Goal: Task Accomplishment & Management: Complete application form

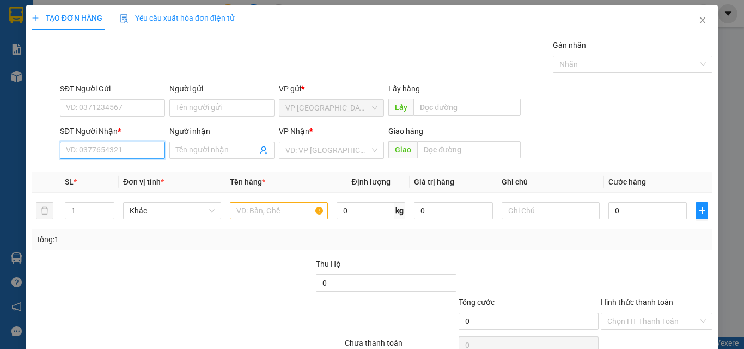
click at [131, 156] on input "SĐT Người Nhận *" at bounding box center [112, 150] width 105 height 17
click at [84, 145] on input "6903" at bounding box center [112, 150] width 105 height 17
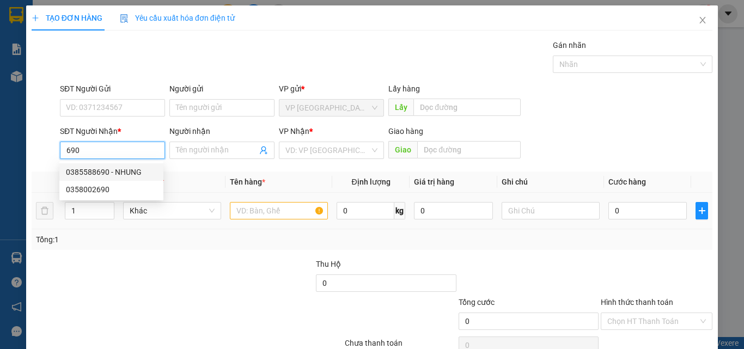
drag, startPoint x: 119, startPoint y: 168, endPoint x: 257, endPoint y: 203, distance: 142.5
click at [118, 169] on div "0385588690 - NHUNG" at bounding box center [111, 172] width 91 height 12
type input "0385588690"
type input "NHUNG"
type input "SUOI CAT"
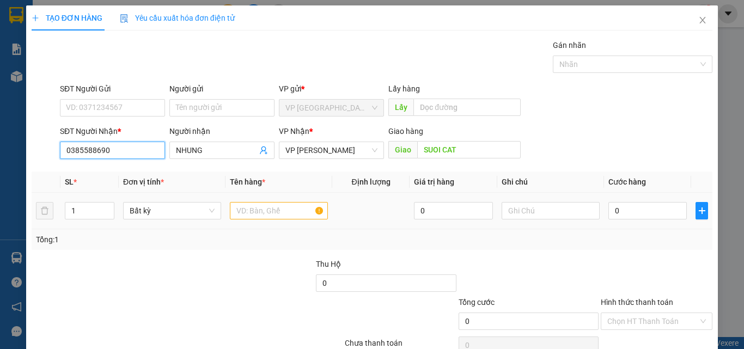
type input "0385588690"
click at [272, 209] on input "text" at bounding box center [279, 210] width 98 height 17
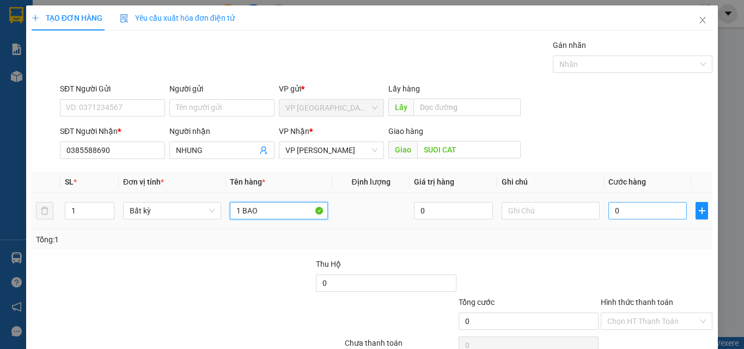
type input "1 BAO"
click at [627, 205] on input "0" at bounding box center [647, 210] width 78 height 17
type input "8"
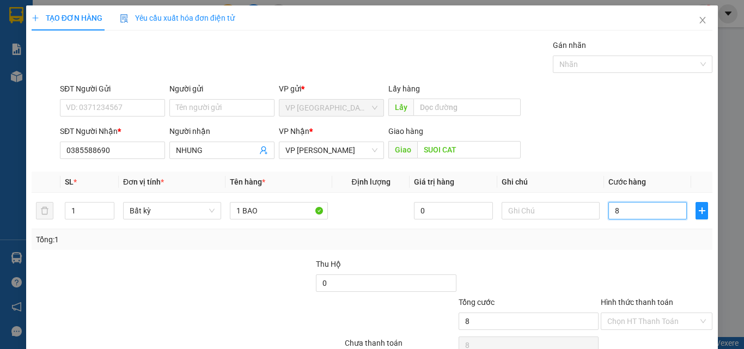
type input "80"
type input "800"
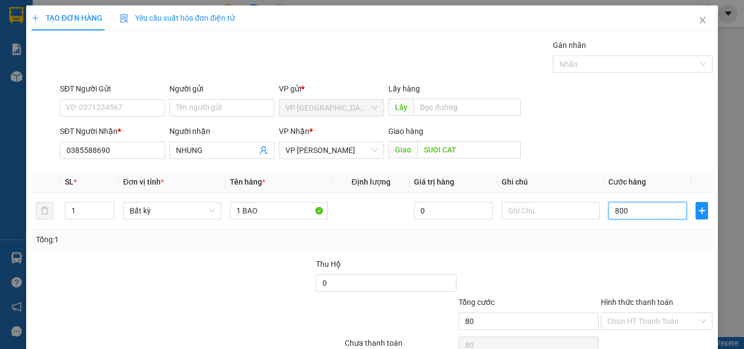
type input "800"
type input "8.000"
type input "80.000"
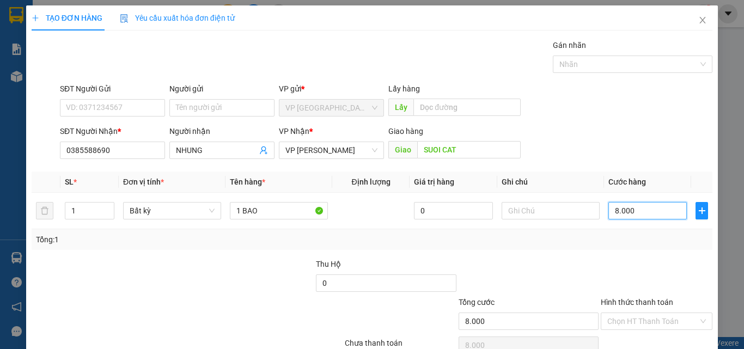
type input "80.000"
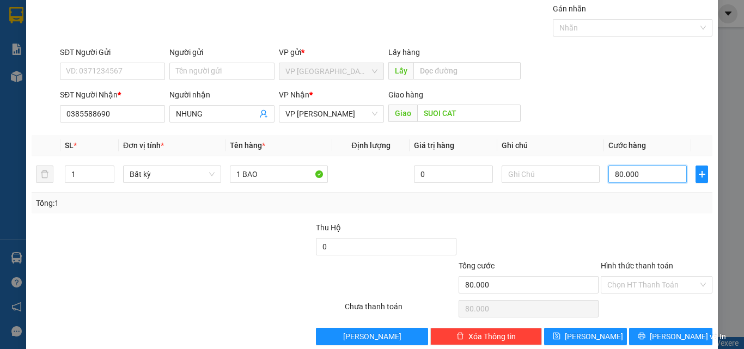
scroll to position [54, 0]
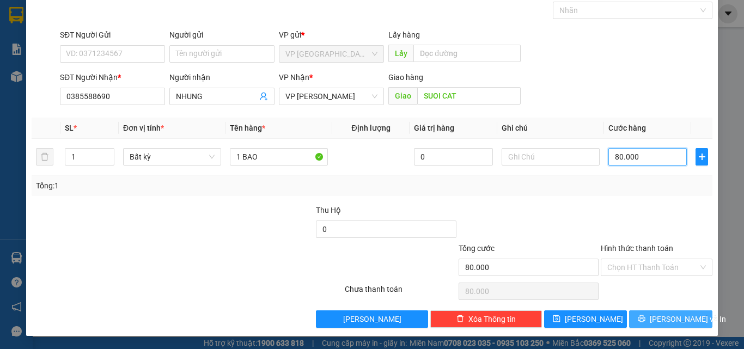
type input "80.000"
drag, startPoint x: 650, startPoint y: 320, endPoint x: 640, endPoint y: 294, distance: 27.4
click at [650, 320] on button "[PERSON_NAME] và In" at bounding box center [670, 318] width 83 height 17
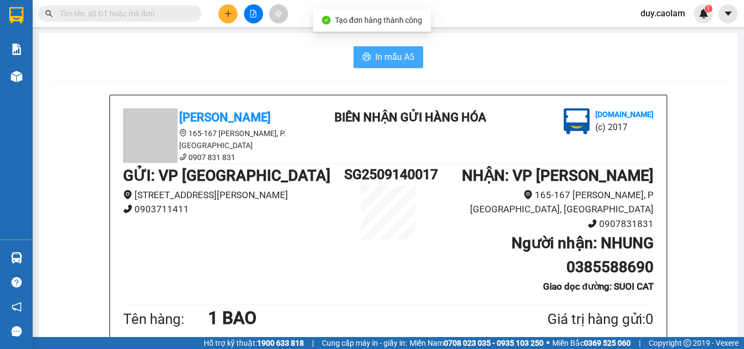
click at [397, 58] on span "In mẫu A5" at bounding box center [394, 57] width 39 height 14
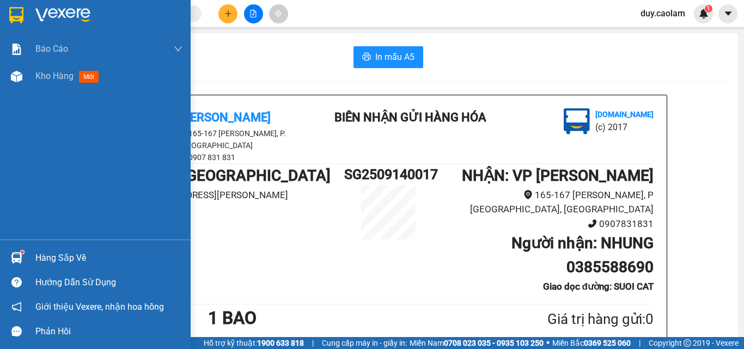
click at [51, 59] on div "Báo cáo" at bounding box center [108, 48] width 147 height 27
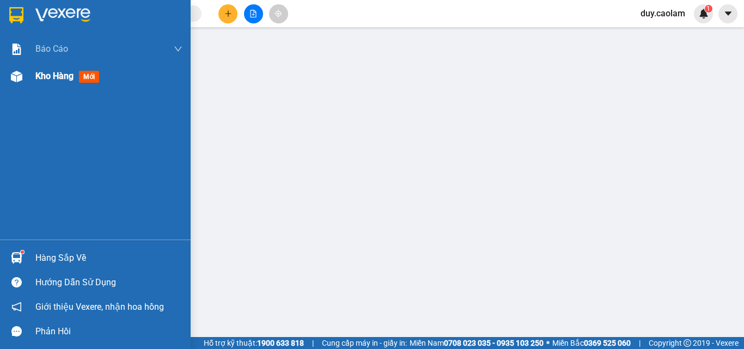
click at [64, 85] on div "Kho hàng mới" at bounding box center [108, 76] width 147 height 27
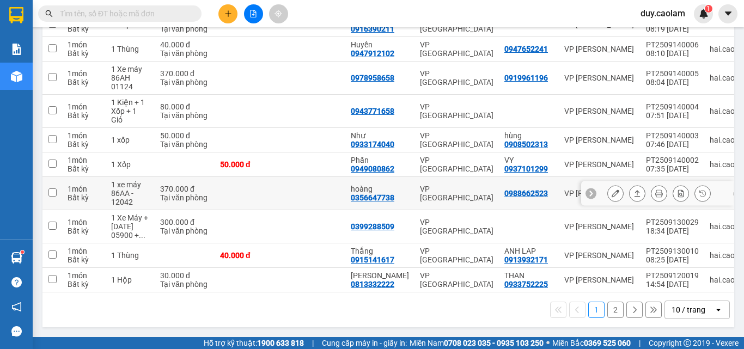
scroll to position [174, 0]
click at [607, 312] on button "2" at bounding box center [615, 310] width 16 height 16
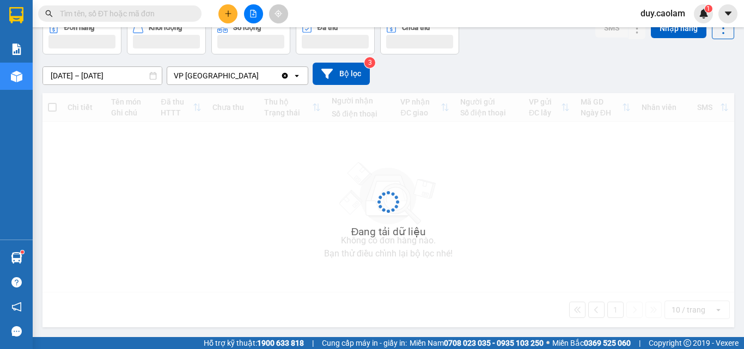
scroll to position [59, 0]
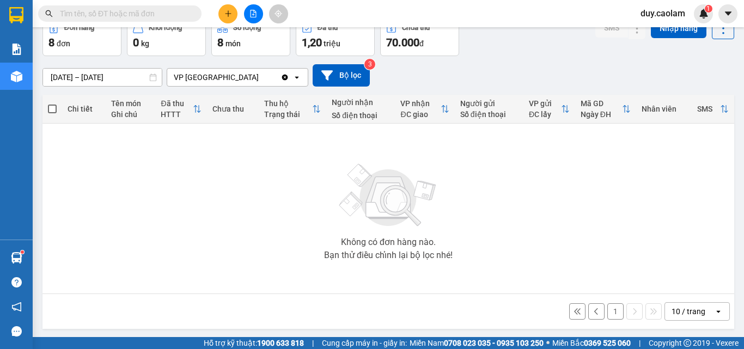
click at [607, 310] on button "1" at bounding box center [615, 311] width 16 height 16
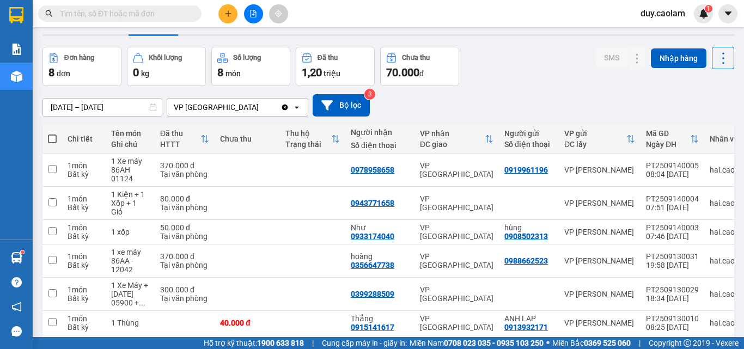
scroll to position [0, 0]
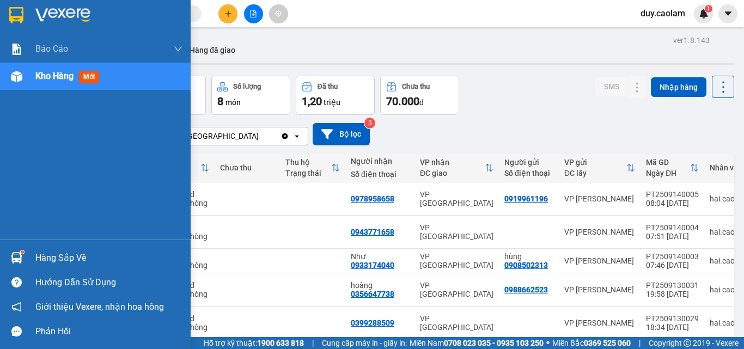
click at [27, 79] on div "Kho hàng mới" at bounding box center [95, 76] width 191 height 27
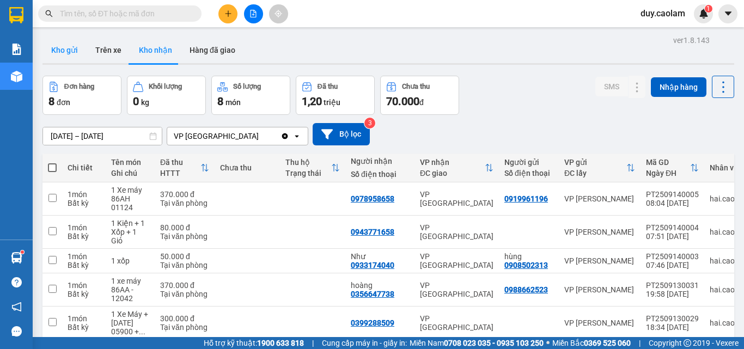
click at [75, 57] on button "Kho gửi" at bounding box center [64, 50] width 44 height 26
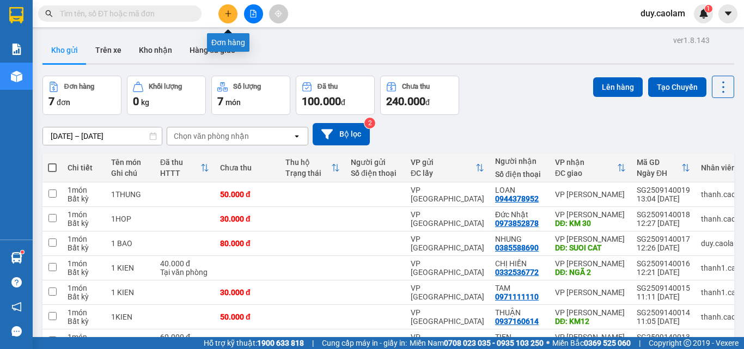
click at [230, 12] on icon "plus" at bounding box center [228, 14] width 8 height 8
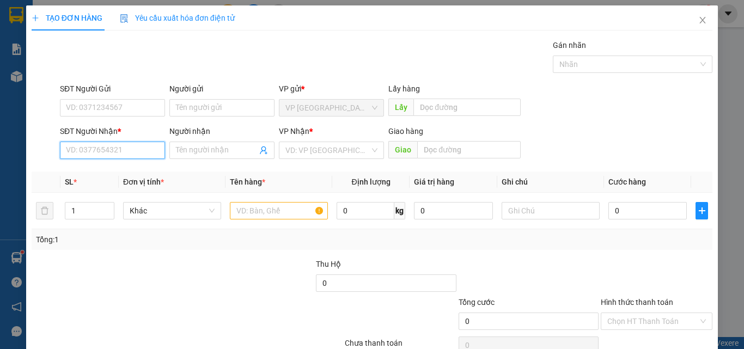
click at [110, 151] on input "SĐT Người Nhận *" at bounding box center [112, 150] width 105 height 17
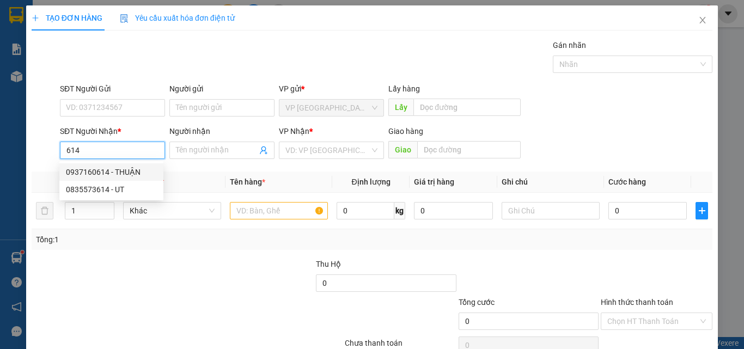
drag, startPoint x: 107, startPoint y: 170, endPoint x: 123, endPoint y: 169, distance: 15.8
click at [107, 170] on div "0937160614 - THUẬN" at bounding box center [111, 172] width 91 height 12
type input "0937160614"
type input "THUẬN"
type input "KM12"
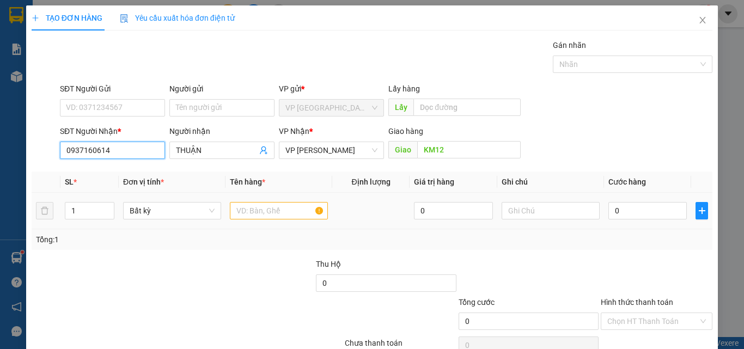
type input "0937160614"
click at [296, 212] on input "text" at bounding box center [279, 210] width 98 height 17
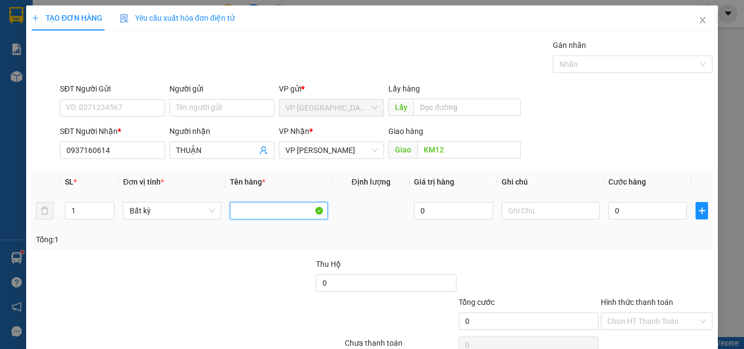
type input "T"
type input "1 THUNG"
click at [618, 210] on input "0" at bounding box center [647, 210] width 78 height 17
type input "4"
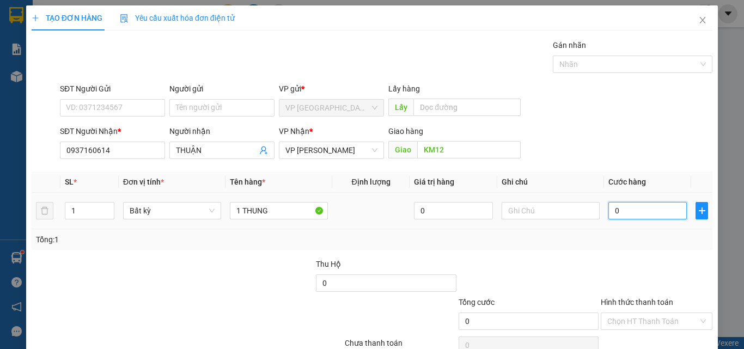
type input "4"
type input "40"
type input "400"
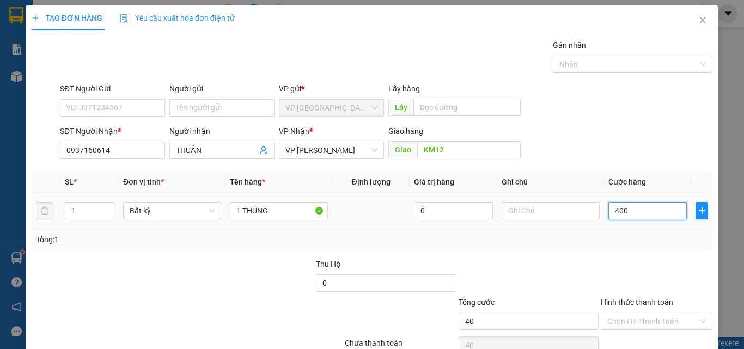
type input "400"
type input "4.000"
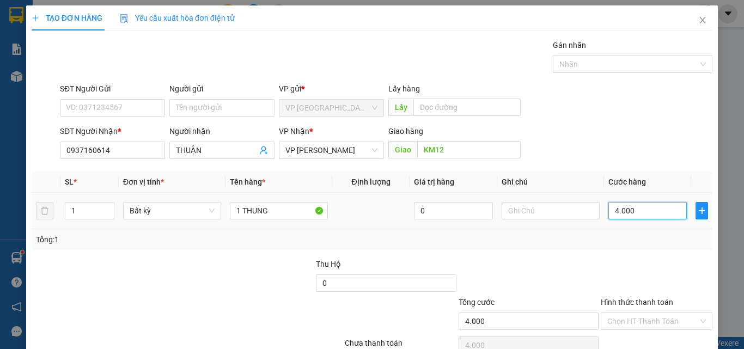
type input "40.000"
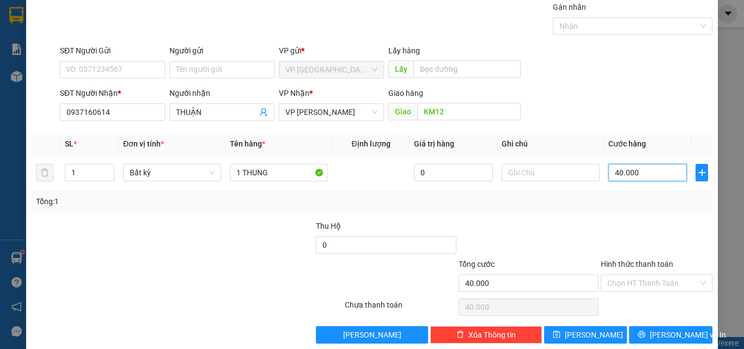
scroll to position [54, 0]
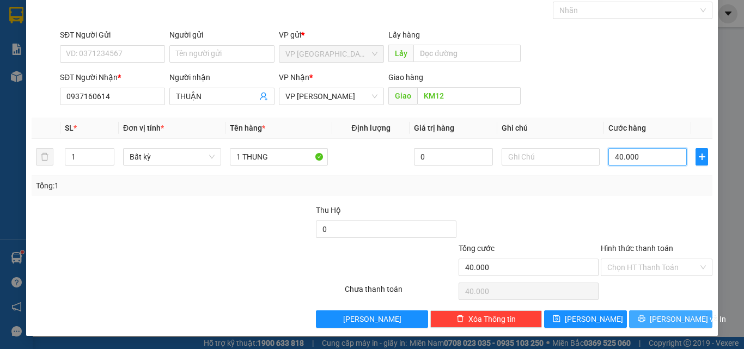
type input "40.000"
click at [634, 317] on button "[PERSON_NAME] và In" at bounding box center [670, 318] width 83 height 17
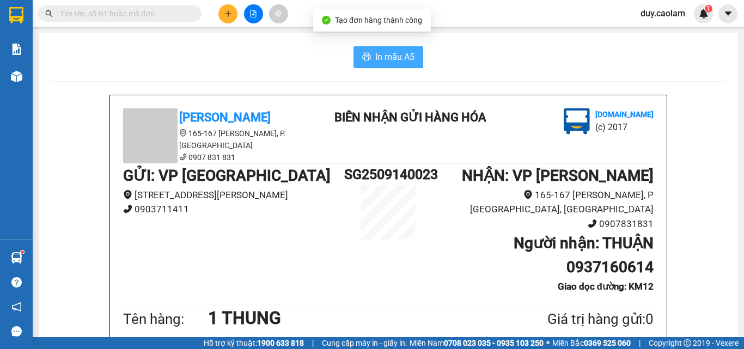
click at [375, 56] on span "In mẫu A5" at bounding box center [394, 57] width 39 height 14
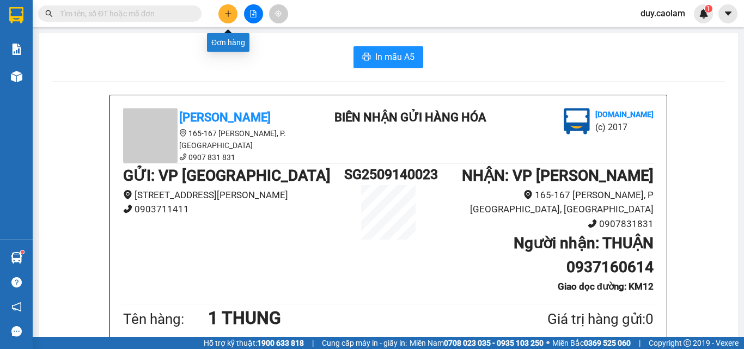
click at [228, 19] on button at bounding box center [227, 13] width 19 height 19
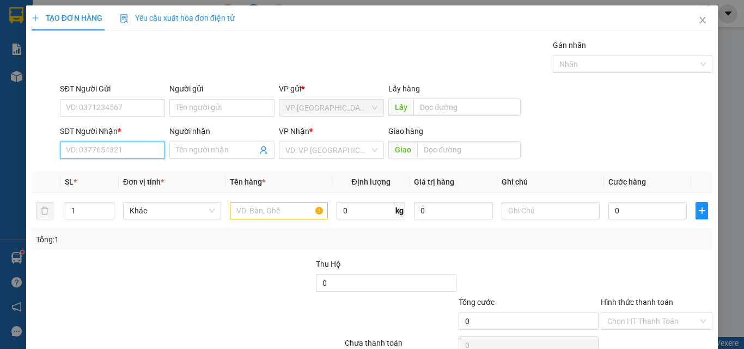
click at [111, 153] on input "SĐT Người Nhận *" at bounding box center [112, 150] width 105 height 17
drag, startPoint x: 109, startPoint y: 171, endPoint x: 117, endPoint y: 173, distance: 7.4
click at [110, 171] on div "0971111110 - TAM" at bounding box center [111, 172] width 91 height 12
type input "0971111110"
type input "TAM"
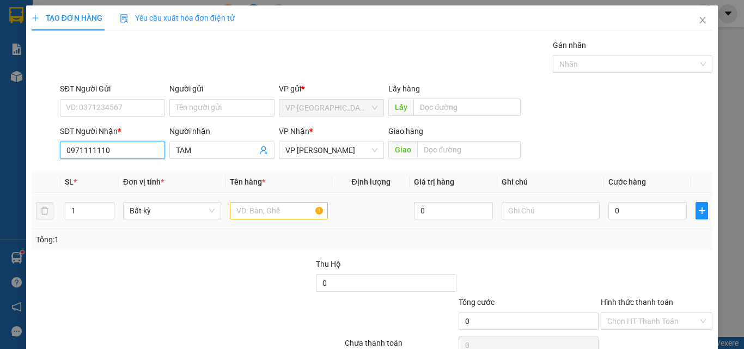
type input "0971111110"
click at [243, 206] on input "text" at bounding box center [279, 210] width 98 height 17
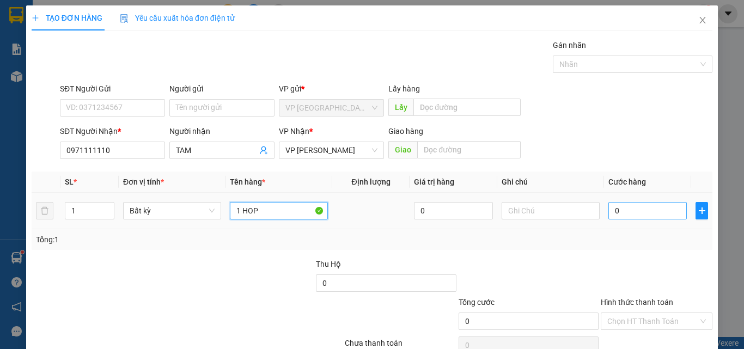
type input "1 HOP"
click at [633, 218] on input "0" at bounding box center [647, 210] width 78 height 17
type input "1"
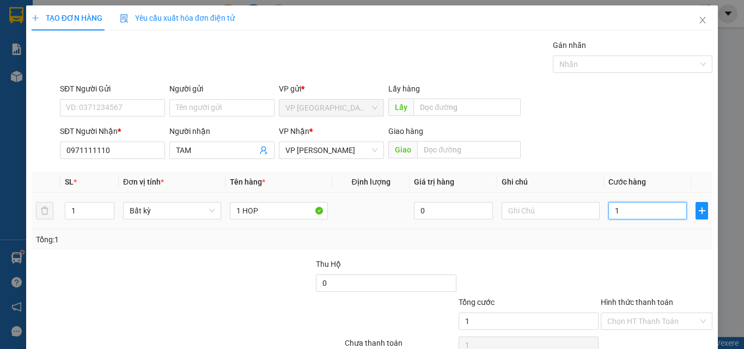
type input "0"
type input "03"
type input "3"
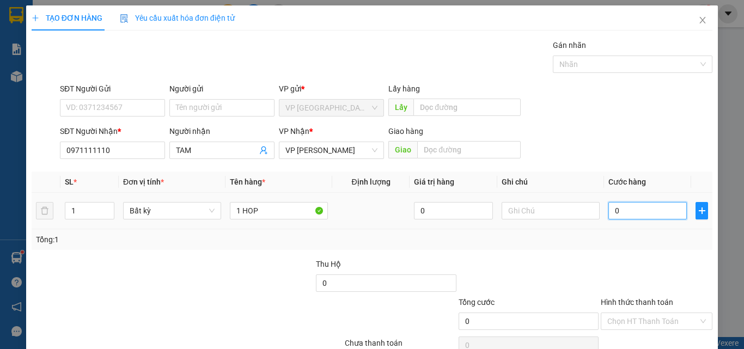
type input "3"
type input "030"
type input "30"
type input "0.300"
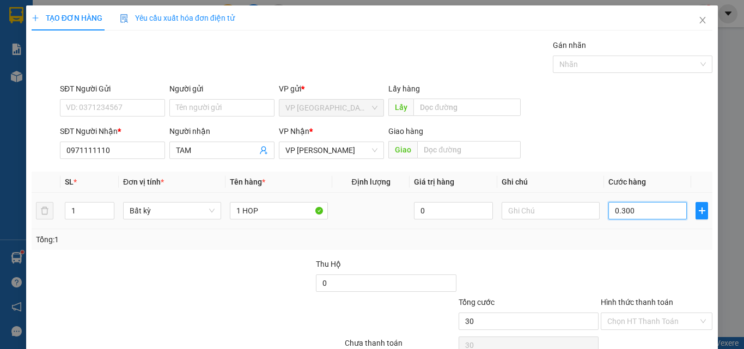
type input "300"
type input "03.000"
type input "3.000"
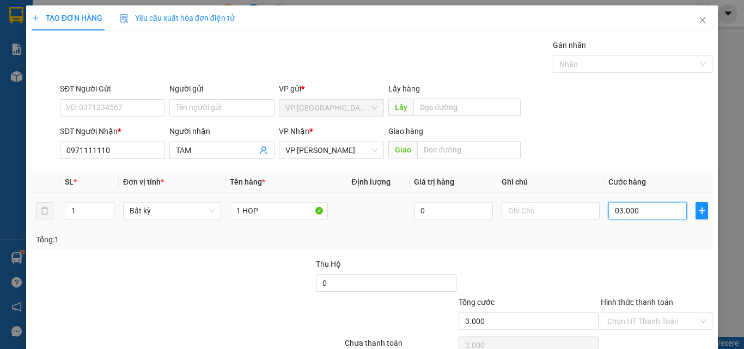
type input "030.000"
type input "30.000"
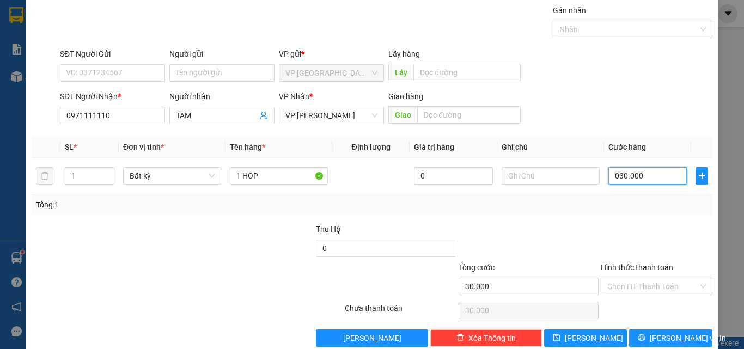
scroll to position [54, 0]
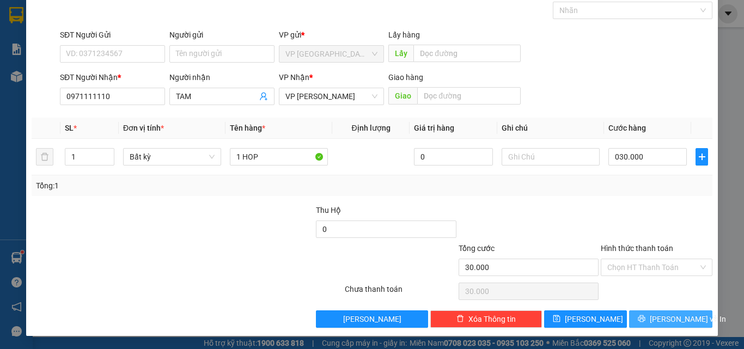
type input "30.000"
click at [651, 316] on button "[PERSON_NAME] và In" at bounding box center [670, 318] width 83 height 17
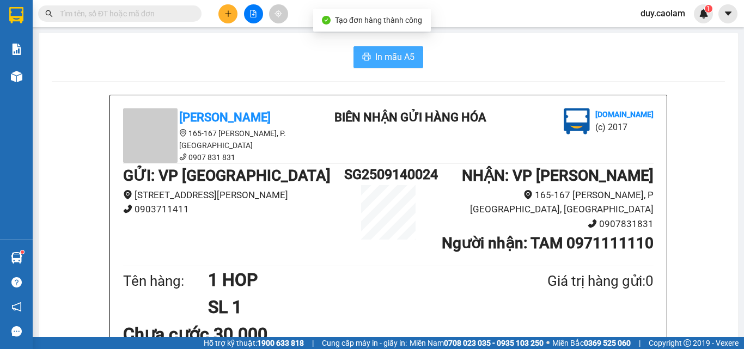
click at [397, 50] on button "In mẫu A5" at bounding box center [388, 57] width 70 height 22
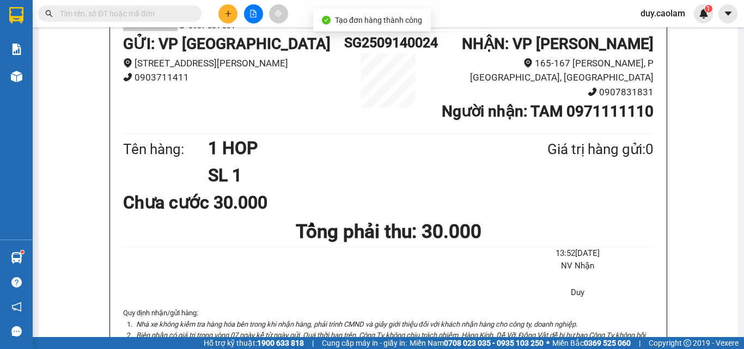
scroll to position [218, 0]
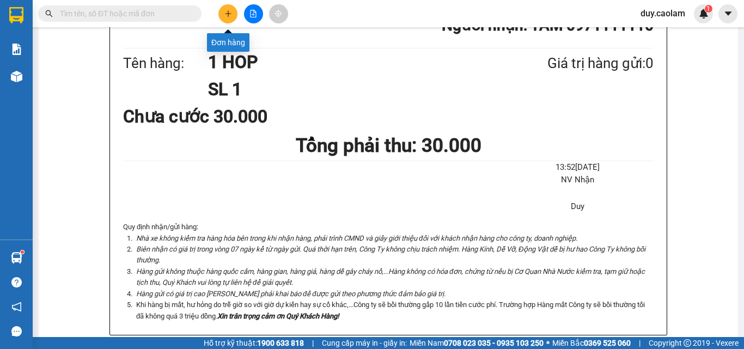
click at [230, 16] on icon "plus" at bounding box center [228, 14] width 8 height 8
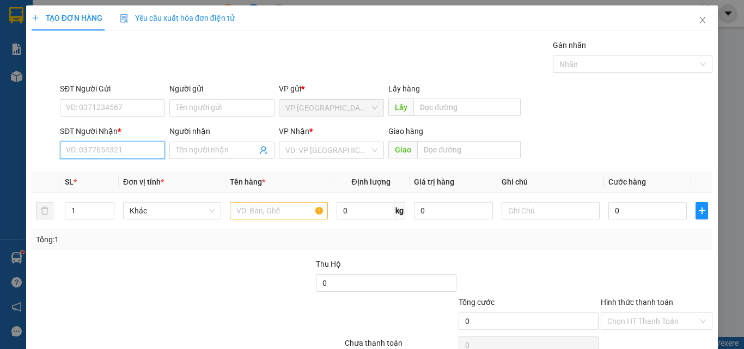
click at [122, 152] on input "SĐT Người Nhận *" at bounding box center [112, 150] width 105 height 17
click at [114, 172] on div "08444451683 - TUAN" at bounding box center [111, 172] width 91 height 12
type input "08444451683"
type input "TUAN"
type input "08444451683"
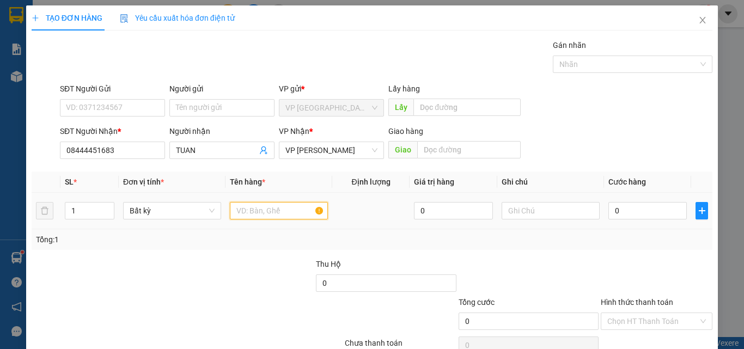
click at [263, 206] on input "text" at bounding box center [279, 210] width 98 height 17
type input "1 BAO"
click at [625, 218] on input "0" at bounding box center [647, 210] width 78 height 17
type input "3"
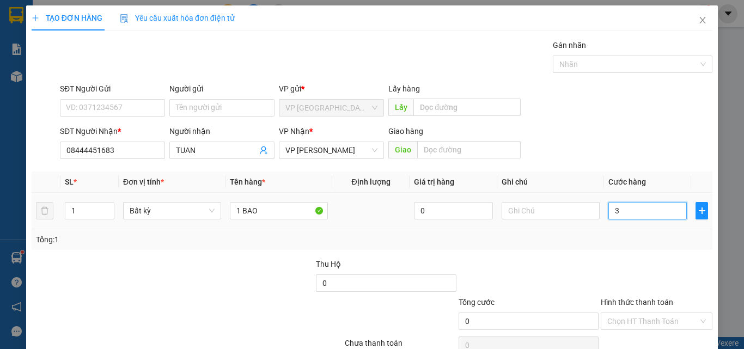
type input "3"
type input "0"
type input "04"
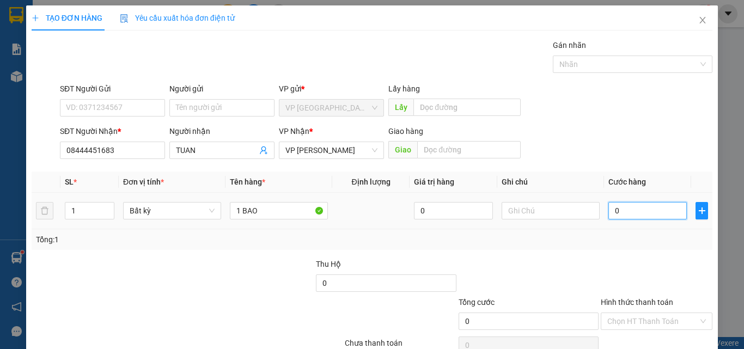
type input "4"
type input "040"
type input "40"
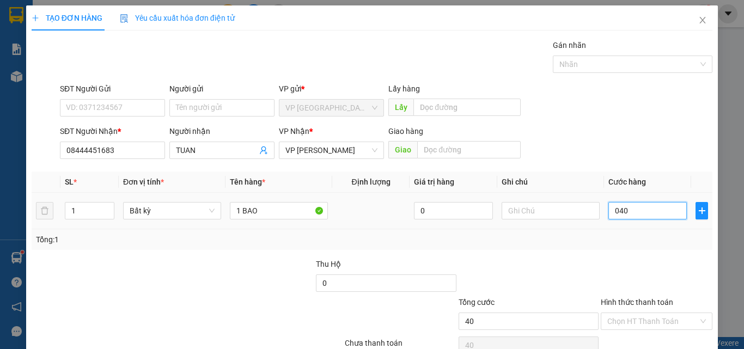
type input "0.400"
type input "400"
type input "04.000"
type input "4.000"
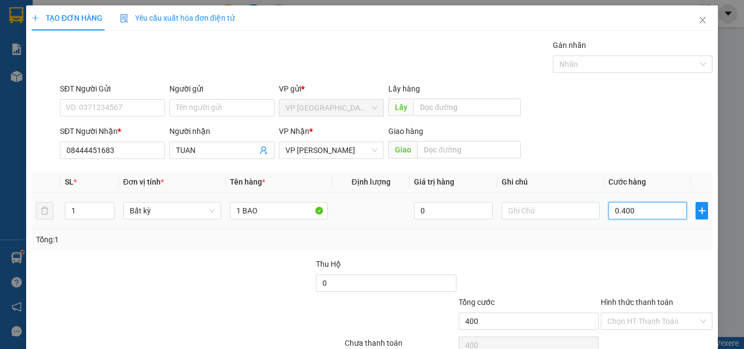
type input "4.000"
type input "040.000"
type input "40.000"
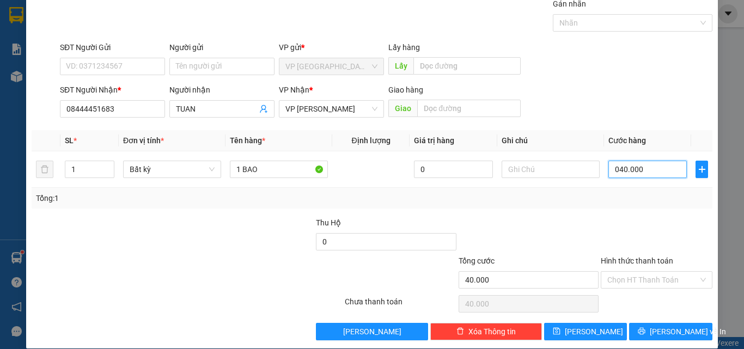
scroll to position [54, 0]
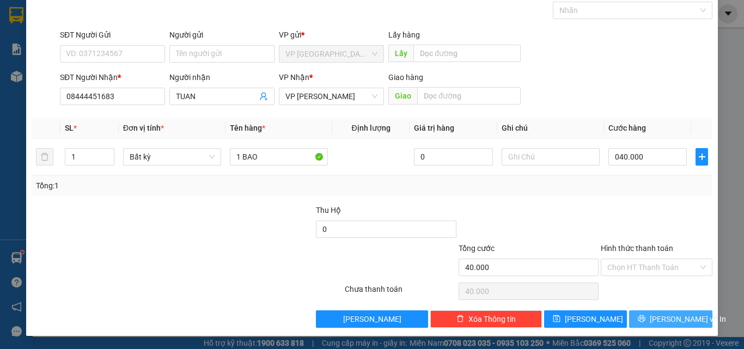
type input "40.000"
click at [654, 317] on span "[PERSON_NAME] và In" at bounding box center [688, 319] width 76 height 12
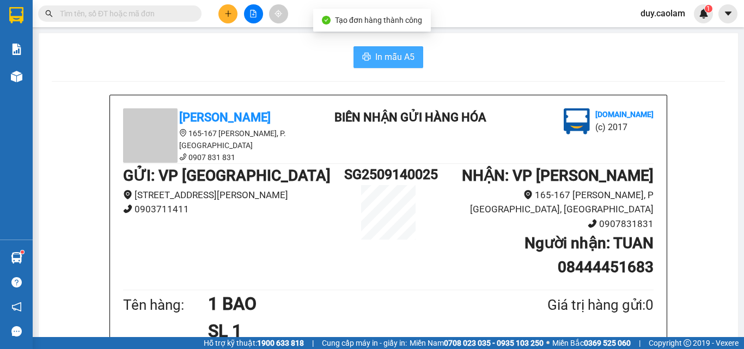
click at [392, 63] on span "In mẫu A5" at bounding box center [394, 57] width 39 height 14
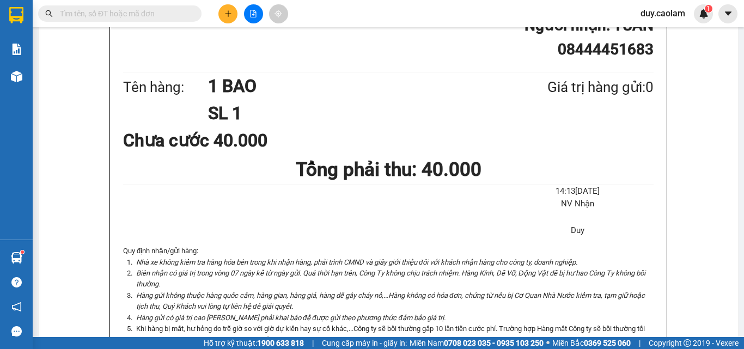
click at [235, 15] on button at bounding box center [227, 13] width 19 height 19
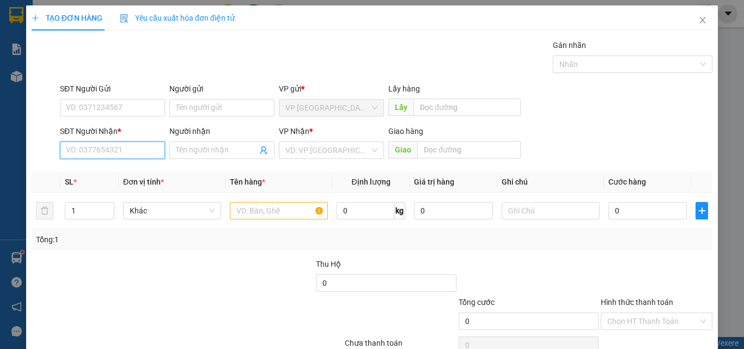
click at [107, 150] on input "SĐT Người Nhận *" at bounding box center [112, 150] width 105 height 17
click at [98, 152] on input "SĐT Người Nhận *" at bounding box center [112, 150] width 105 height 17
type input "0976900981"
click at [234, 149] on input "Người nhận" at bounding box center [216, 150] width 81 height 12
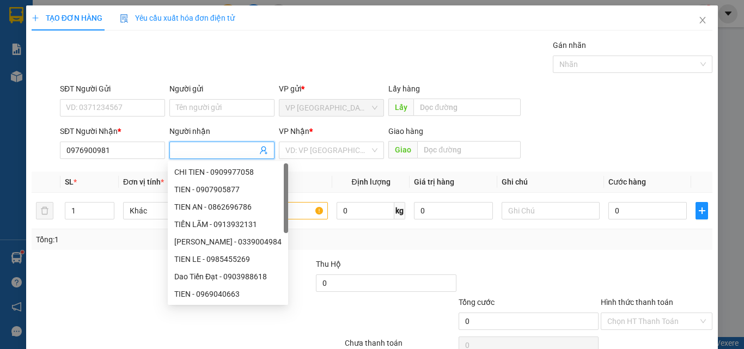
click at [222, 150] on input "Người nhận" at bounding box center [216, 150] width 81 height 12
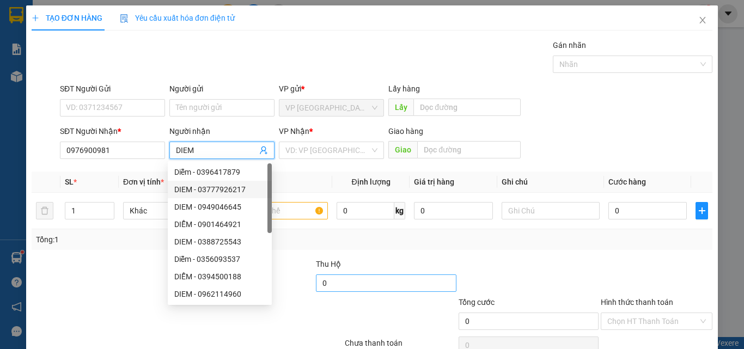
type input "DIEM"
click at [363, 289] on input "0" at bounding box center [386, 282] width 140 height 17
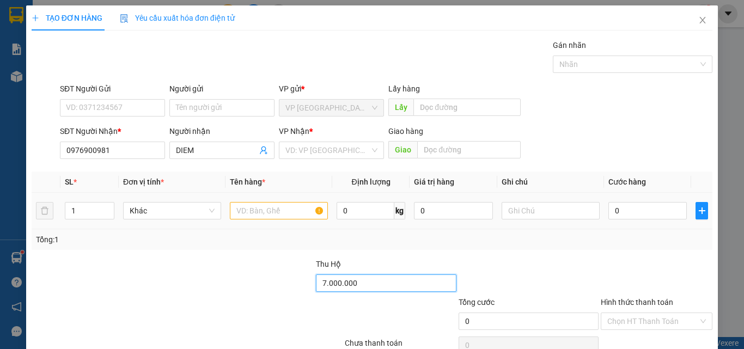
type input "7.000.000"
click at [277, 212] on input "text" at bounding box center [279, 210] width 98 height 17
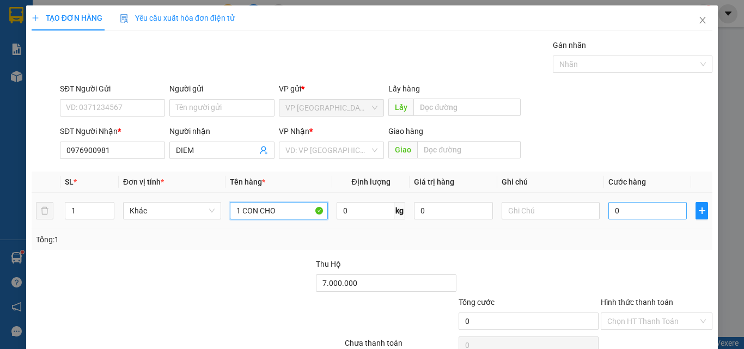
type input "1 CON CHO"
click at [652, 212] on input "0" at bounding box center [647, 210] width 78 height 17
type input "1"
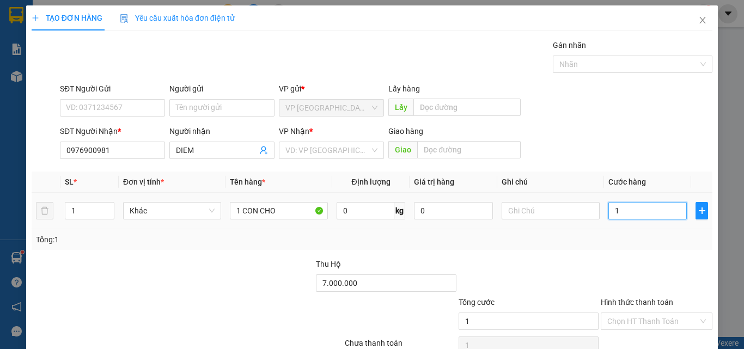
type input "10"
type input "100"
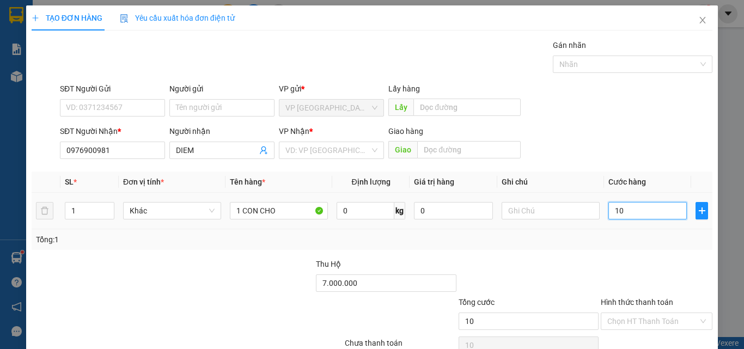
type input "100"
type input "1.000"
type input "10.000"
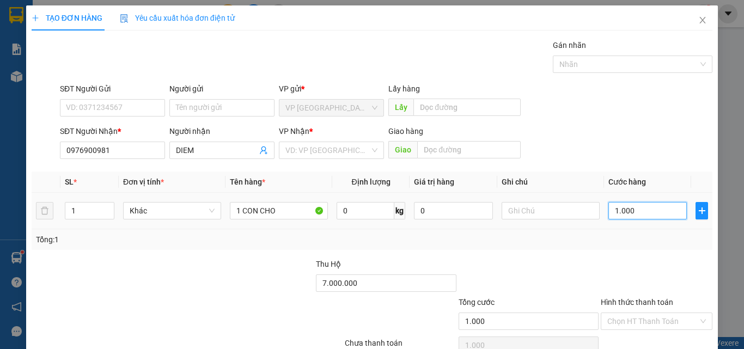
type input "10.000"
type input "100.000"
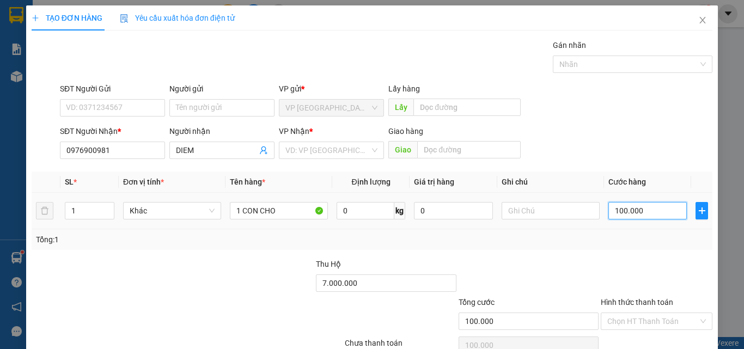
scroll to position [54, 0]
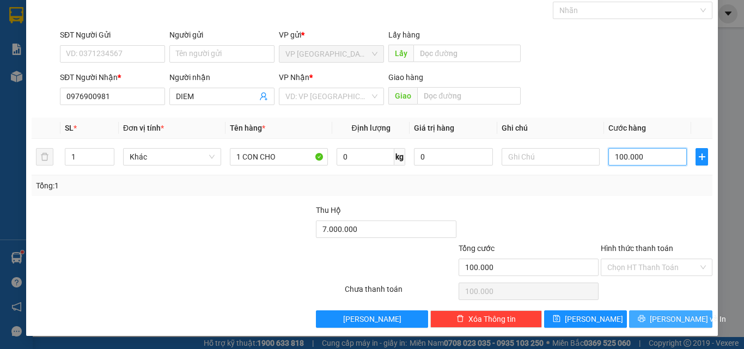
type input "100.000"
click at [645, 322] on icon "printer" at bounding box center [642, 319] width 8 height 8
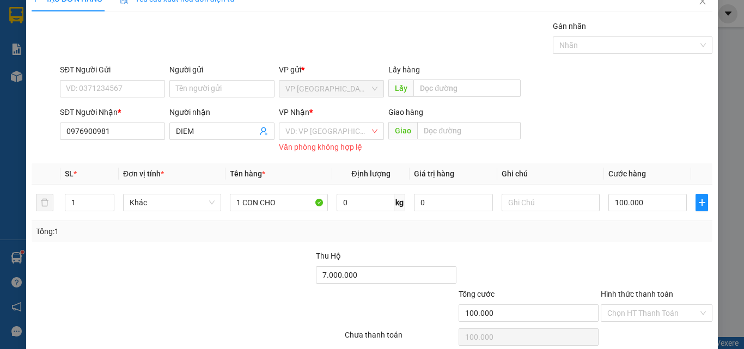
scroll to position [0, 0]
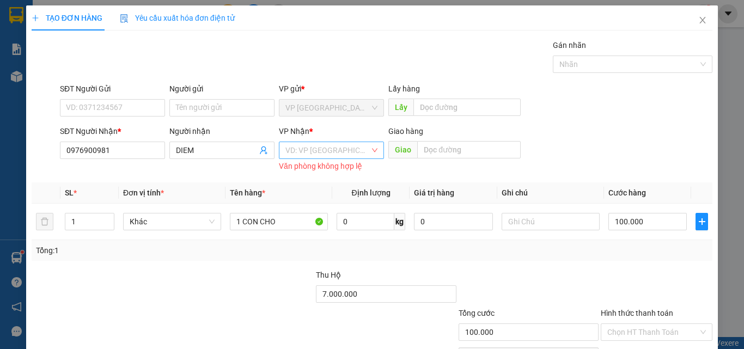
click at [351, 153] on input "search" at bounding box center [327, 150] width 84 height 16
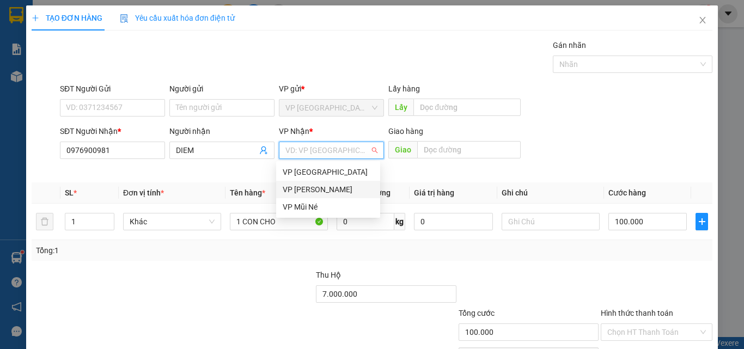
drag, startPoint x: 327, startPoint y: 202, endPoint x: 330, endPoint y: 189, distance: 13.5
click at [330, 189] on div "VP Sài Gòn VP [PERSON_NAME] VP Mũi Né" at bounding box center [328, 189] width 104 height 52
click at [330, 188] on div "VP [PERSON_NAME]" at bounding box center [328, 189] width 91 height 12
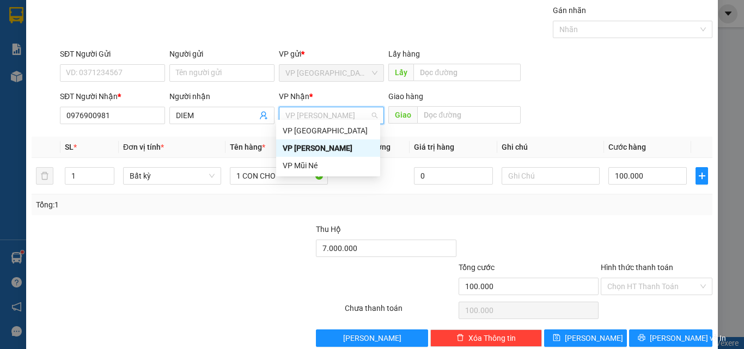
scroll to position [54, 0]
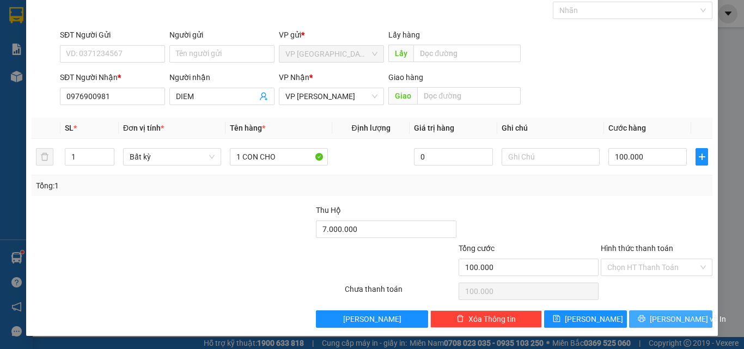
click at [648, 314] on button "[PERSON_NAME] và In" at bounding box center [670, 318] width 83 height 17
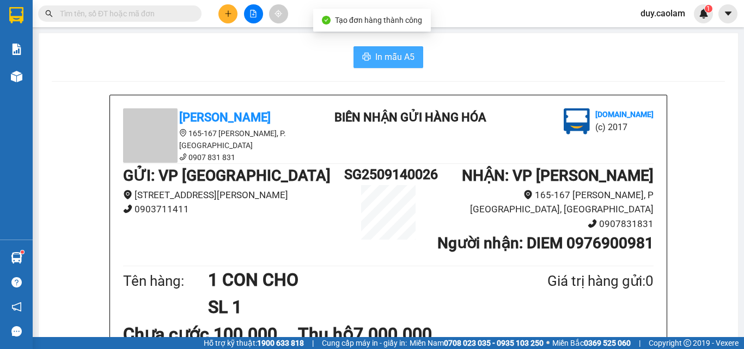
click at [387, 54] on span "In mẫu A5" at bounding box center [394, 57] width 39 height 14
